Goal: Transaction & Acquisition: Download file/media

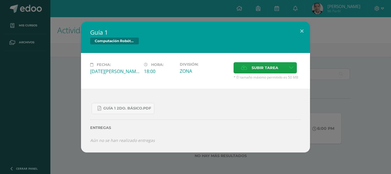
click at [257, 72] on span "Subir tarea" at bounding box center [265, 67] width 27 height 11
click at [0, 0] on input "Subir tarea" at bounding box center [0, 0] width 0 height 0
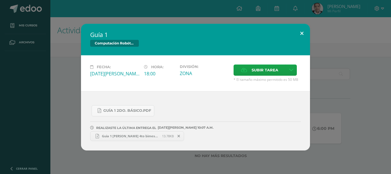
click at [303, 33] on button at bounding box center [302, 33] width 16 height 19
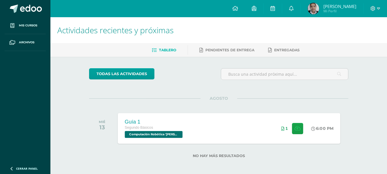
click at [170, 130] on div "Segundo Básicos" at bounding box center [154, 128] width 59 height 6
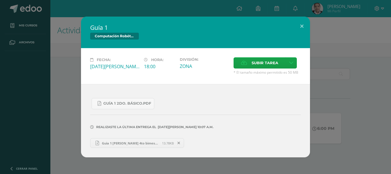
click at [133, 145] on span "Guia 1 [PERSON_NAME] 4to bimestre.xlsx" at bounding box center [130, 143] width 63 height 4
click at [115, 109] on link "Guía 1 2do. Básico.pdf" at bounding box center [123, 103] width 63 height 11
click at [132, 145] on span "Guia 1 [PERSON_NAME] 4to bimestre.xlsx" at bounding box center [130, 143] width 63 height 4
